Goal: Book appointment/travel/reservation

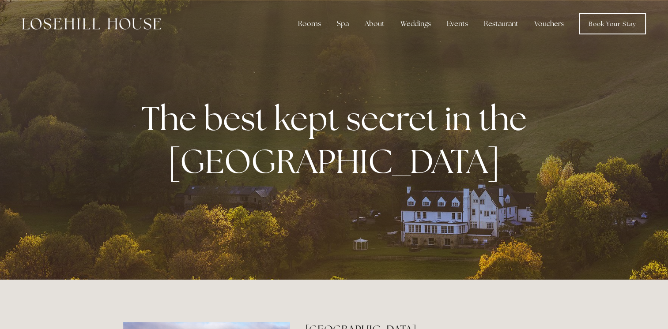
click at [345, 22] on div "Spa" at bounding box center [343, 24] width 26 height 18
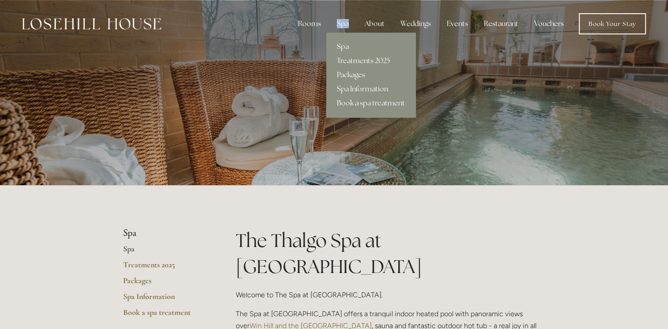
click at [369, 74] on link "Packages" at bounding box center [370, 75] width 89 height 14
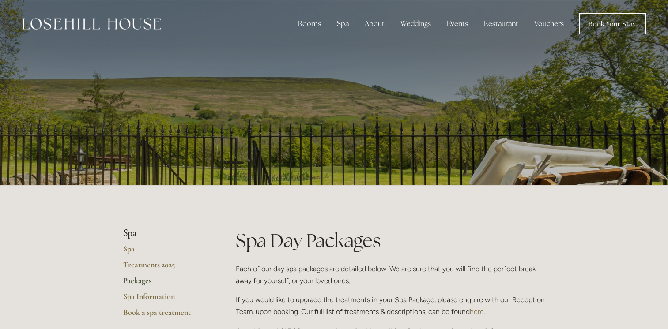
click at [315, 24] on div "Rooms" at bounding box center [309, 24] width 37 height 18
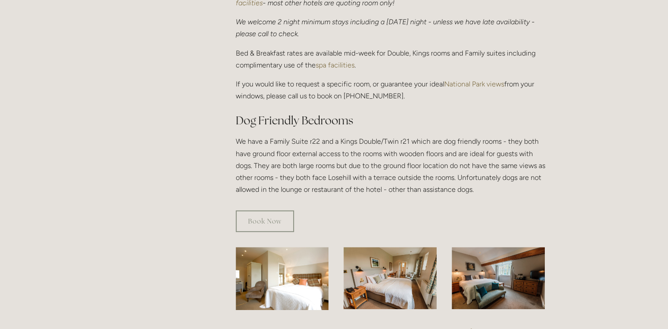
scroll to position [403, 0]
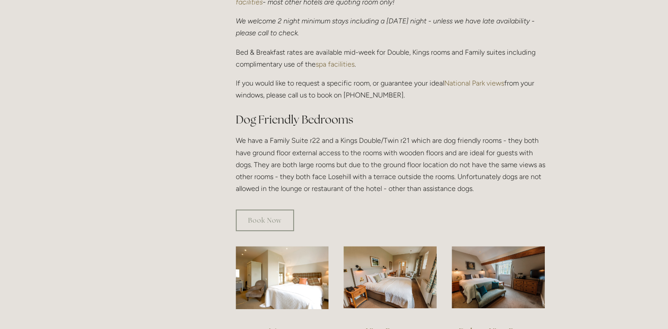
click at [275, 217] on link "Book Now" at bounding box center [265, 221] width 58 height 22
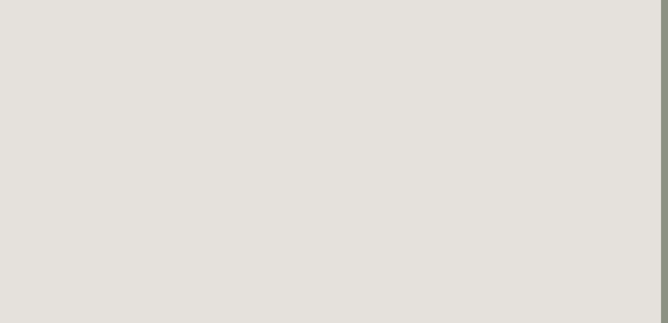
scroll to position [325, 7]
